Goal: Find specific page/section: Find specific page/section

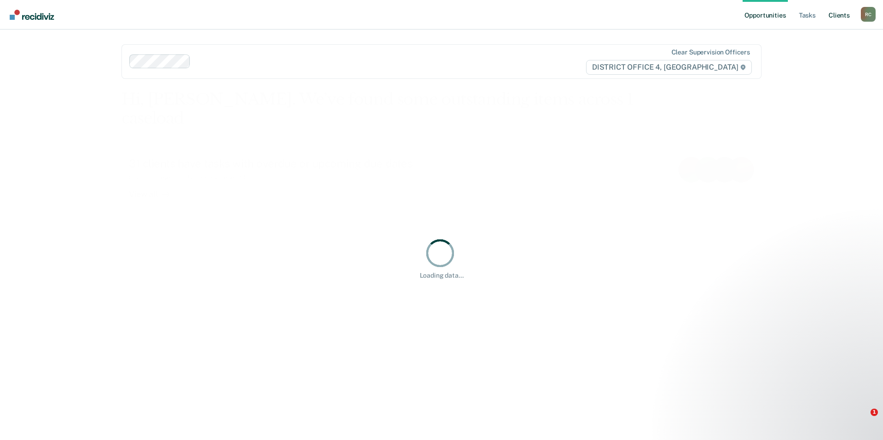
click at [845, 18] on link "Client s" at bounding box center [838, 15] width 25 height 30
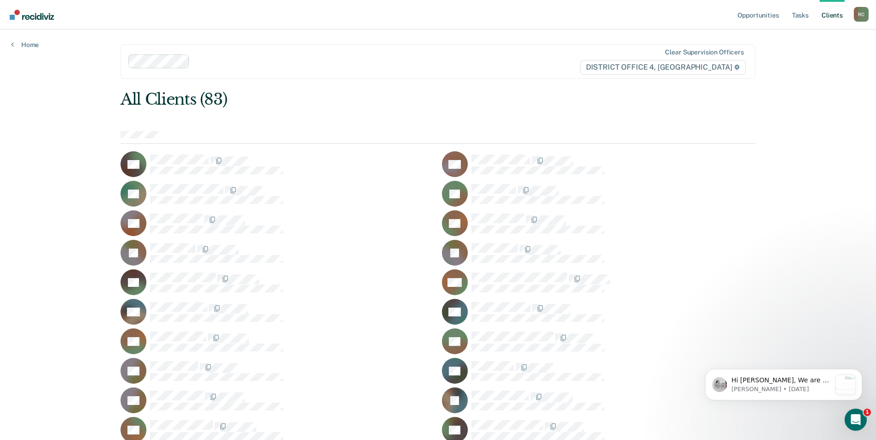
click at [833, 16] on link "Client s" at bounding box center [831, 15] width 25 height 30
click at [807, 14] on link "Tasks" at bounding box center [800, 15] width 20 height 30
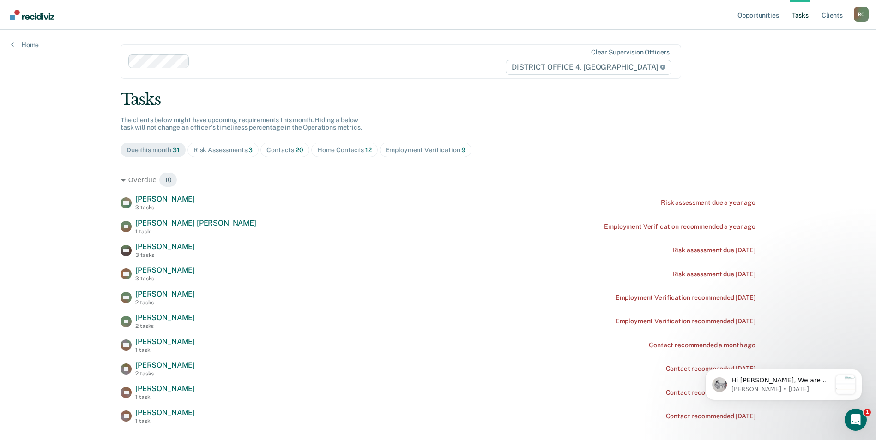
click at [417, 65] on div at bounding box center [348, 61] width 311 height 11
